Goal: Transaction & Acquisition: Purchase product/service

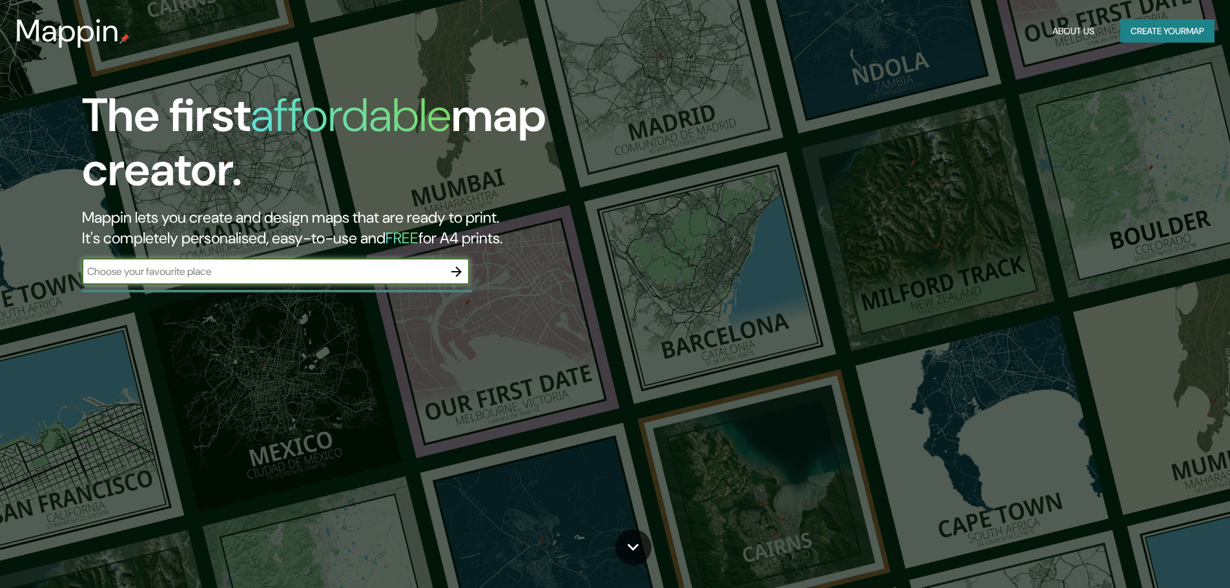
drag, startPoint x: 219, startPoint y: 276, endPoint x: 228, endPoint y: 275, distance: 8.4
click at [219, 276] on input "text" at bounding box center [262, 271] width 361 height 15
type input "san juan"
click at [460, 275] on icon "button" at bounding box center [456, 271] width 15 height 15
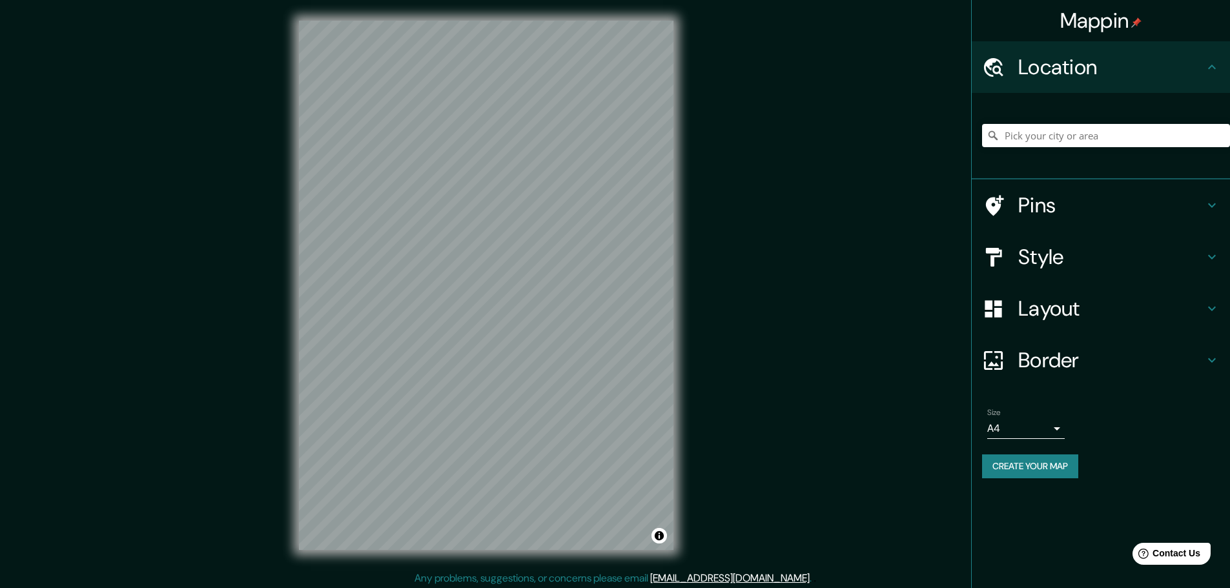
click at [1026, 152] on div at bounding box center [1106, 135] width 248 height 65
click at [1028, 139] on input "Pick your city or area" at bounding box center [1106, 135] width 248 height 23
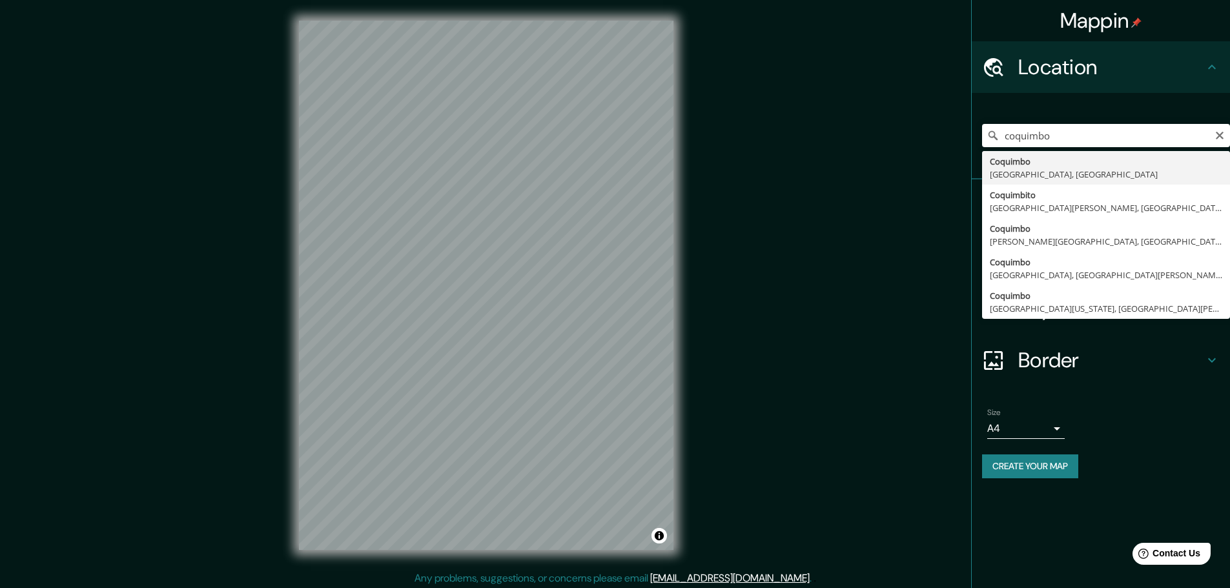
type input "[GEOGRAPHIC_DATA], [GEOGRAPHIC_DATA], [GEOGRAPHIC_DATA]"
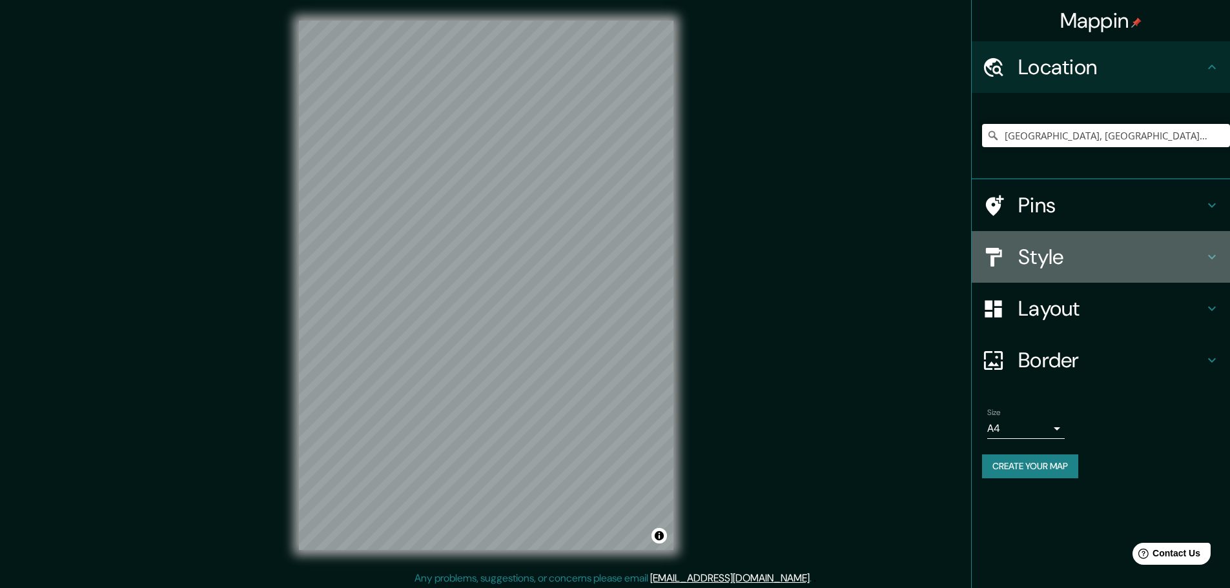
click at [1041, 245] on h4 "Style" at bounding box center [1111, 257] width 186 height 26
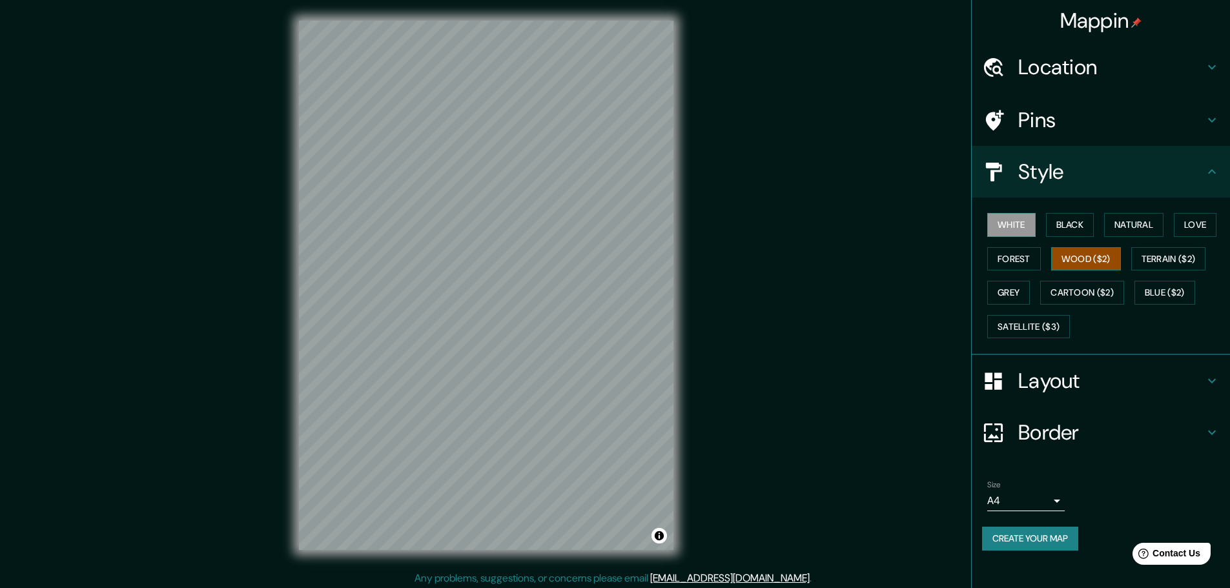
click at [1097, 260] on button "Wood ($2)" at bounding box center [1086, 259] width 70 height 24
click at [1165, 259] on button "Terrain ($2)" at bounding box center [1168, 259] width 75 height 24
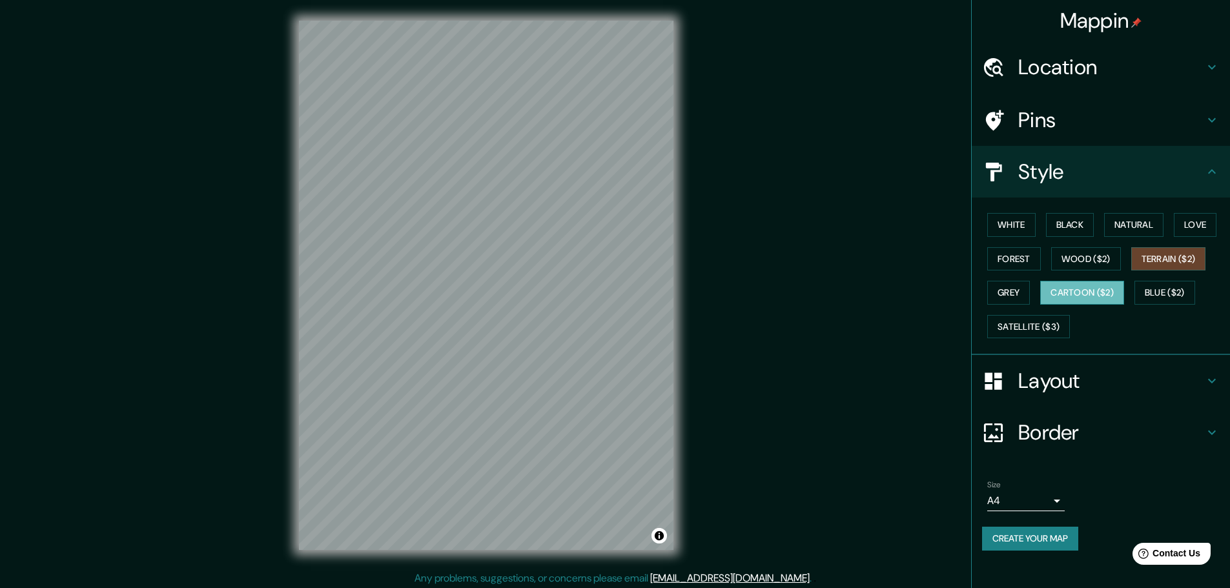
click at [1102, 292] on button "Cartoon ($2)" at bounding box center [1082, 293] width 84 height 24
click at [1140, 223] on button "Natural" at bounding box center [1133, 225] width 59 height 24
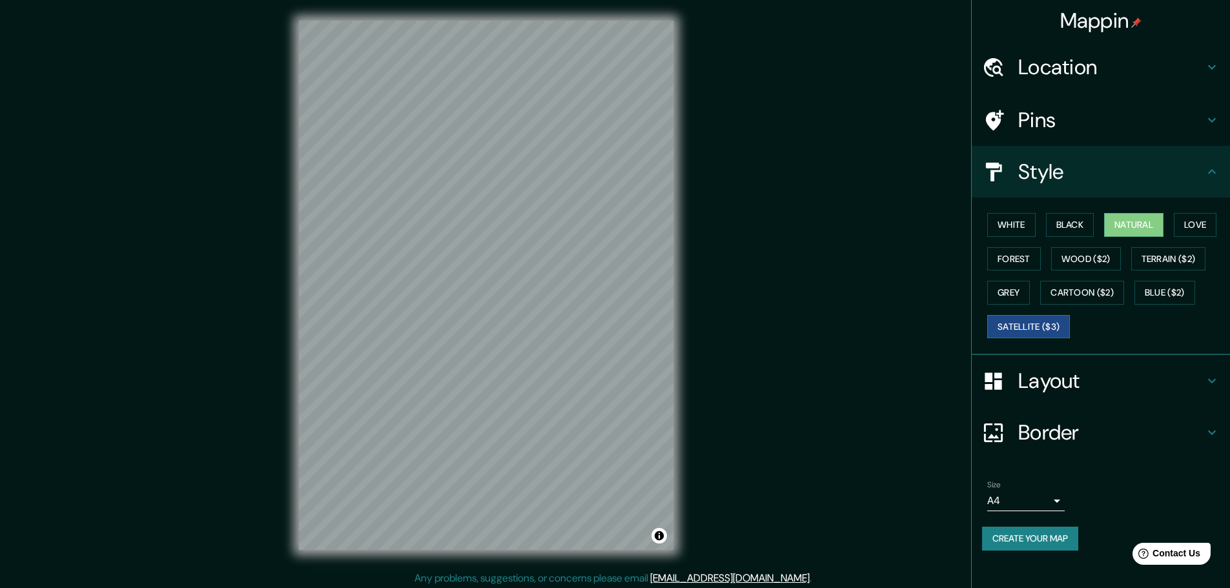
click at [1015, 330] on button "Satellite ($3)" at bounding box center [1028, 327] width 83 height 24
click at [660, 537] on button "Toggle attribution" at bounding box center [658, 535] width 15 height 15
click at [773, 503] on div "Mappin Location [GEOGRAPHIC_DATA], [GEOGRAPHIC_DATA], [GEOGRAPHIC_DATA] Pins St…" at bounding box center [615, 295] width 1230 height 591
click at [1057, 543] on button "Create your map" at bounding box center [1030, 539] width 96 height 24
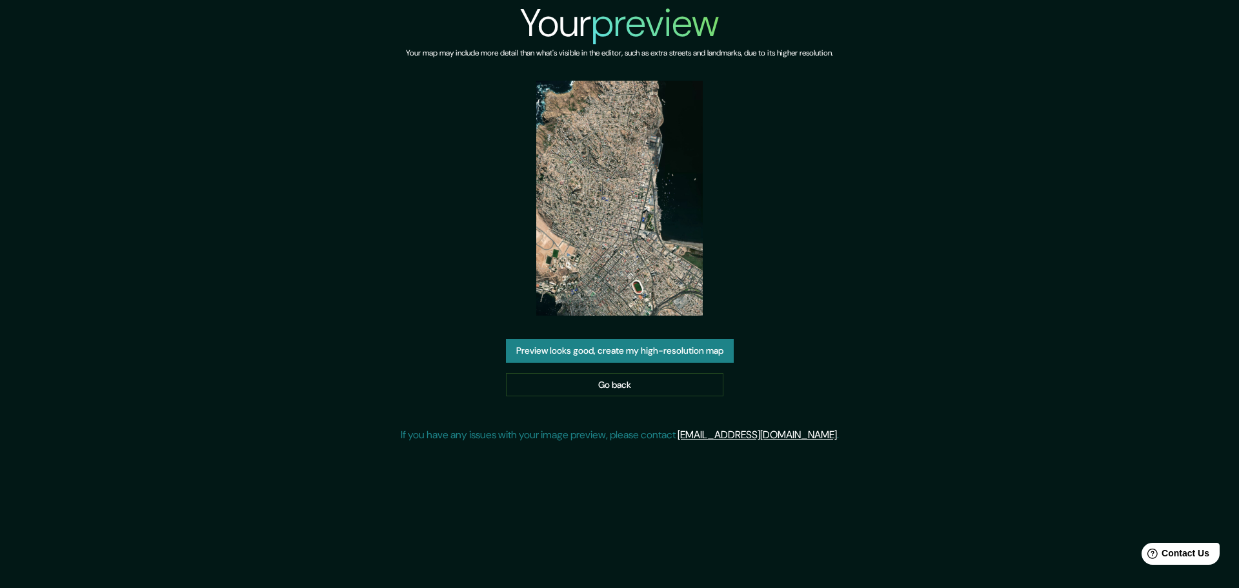
click at [598, 161] on img at bounding box center [619, 198] width 167 height 235
